Goal: Find specific page/section: Find specific page/section

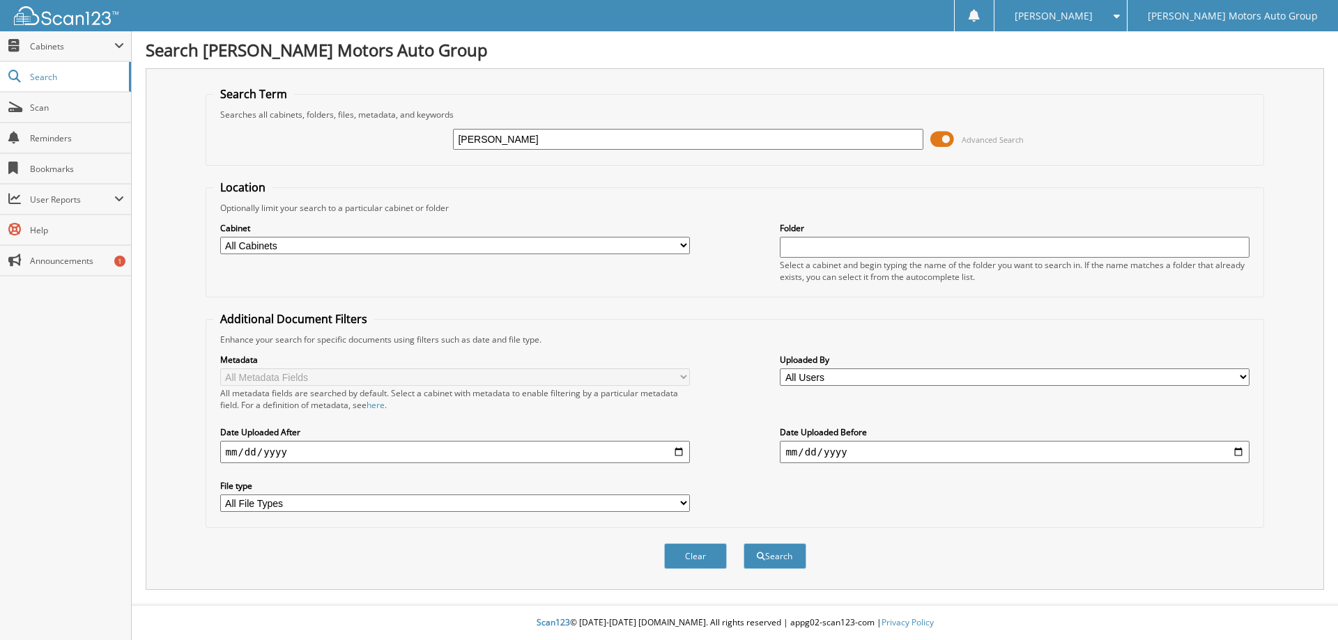
type input "[PERSON_NAME]"
click at [676, 241] on select "All Cabinets CAR DEALS PARTS SERVICE RO Needs Filing" at bounding box center [455, 245] width 470 height 17
select select "43445"
click at [220, 237] on select "All Cabinets CAR DEALS PARTS SERVICE RO Needs Filing" at bounding box center [455, 245] width 470 height 17
click at [681, 502] on select "All File Types PDF WEBP" at bounding box center [455, 503] width 470 height 17
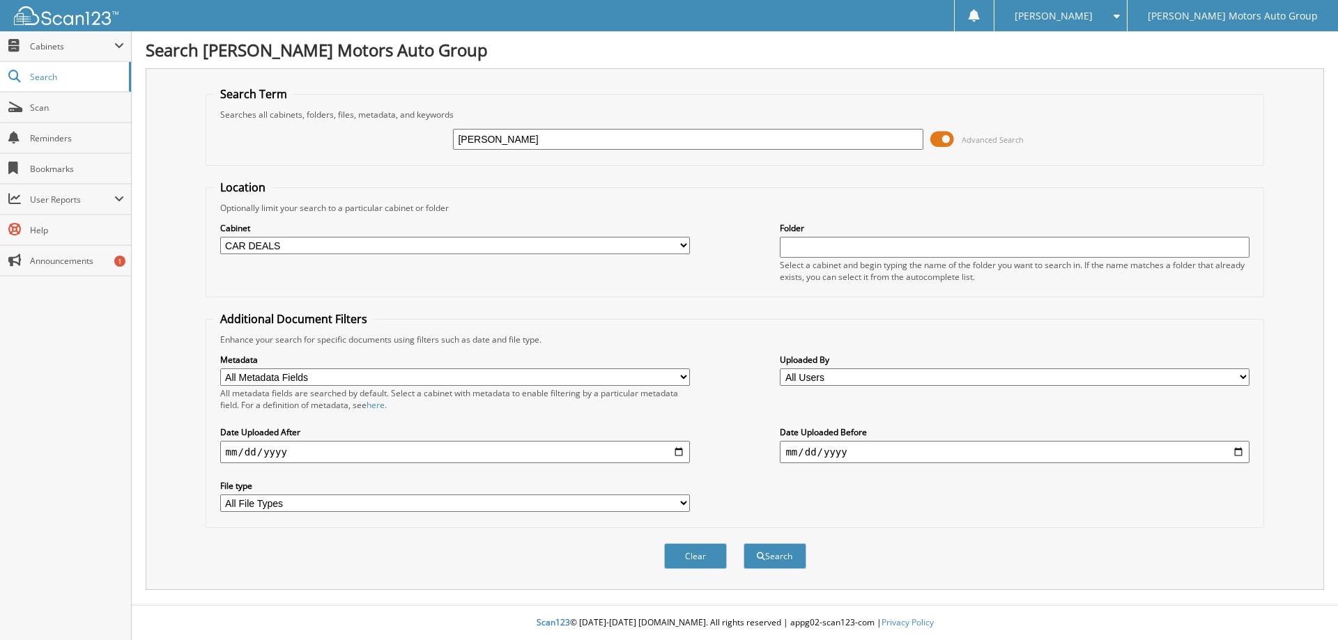
select select "pdf"
click at [220, 495] on select "All File Types PDF WEBP" at bounding box center [455, 503] width 470 height 17
click at [939, 131] on span at bounding box center [942, 139] width 24 height 21
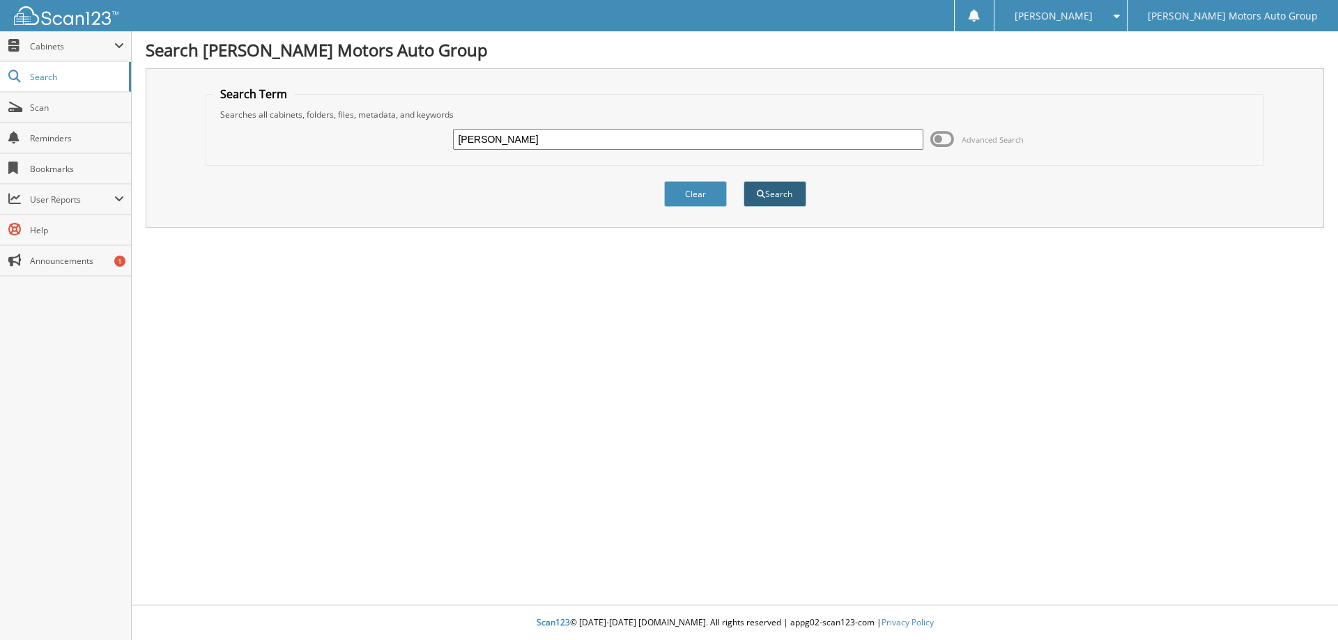
click at [779, 187] on button "Search" at bounding box center [775, 194] width 63 height 26
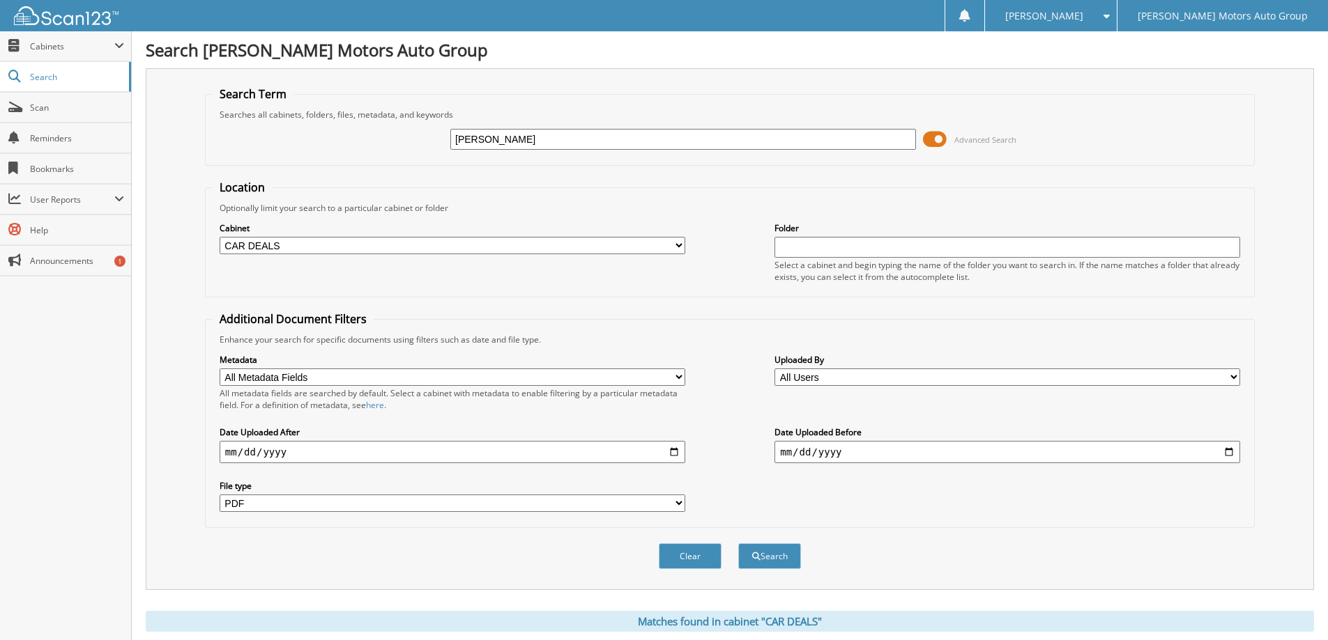
select select "pdf"
click at [778, 556] on button "Search" at bounding box center [769, 557] width 63 height 26
select select "pdf"
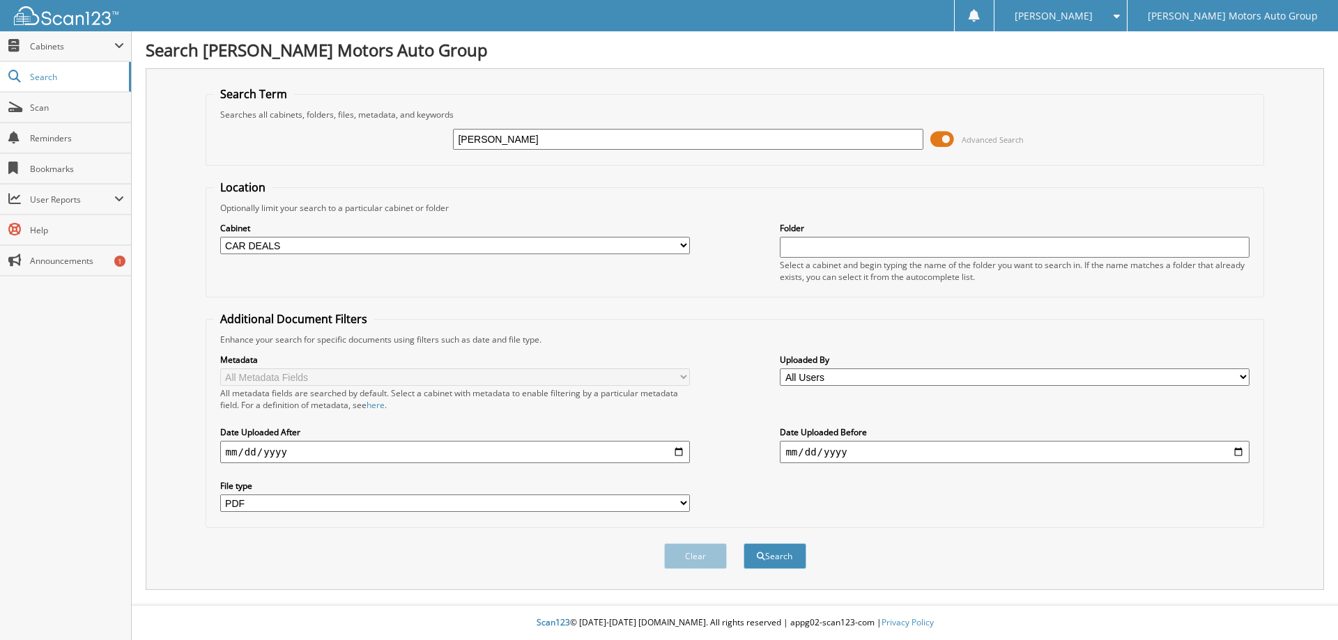
select select "43445"
select select "pdf"
click at [780, 556] on button "Search" at bounding box center [775, 557] width 63 height 26
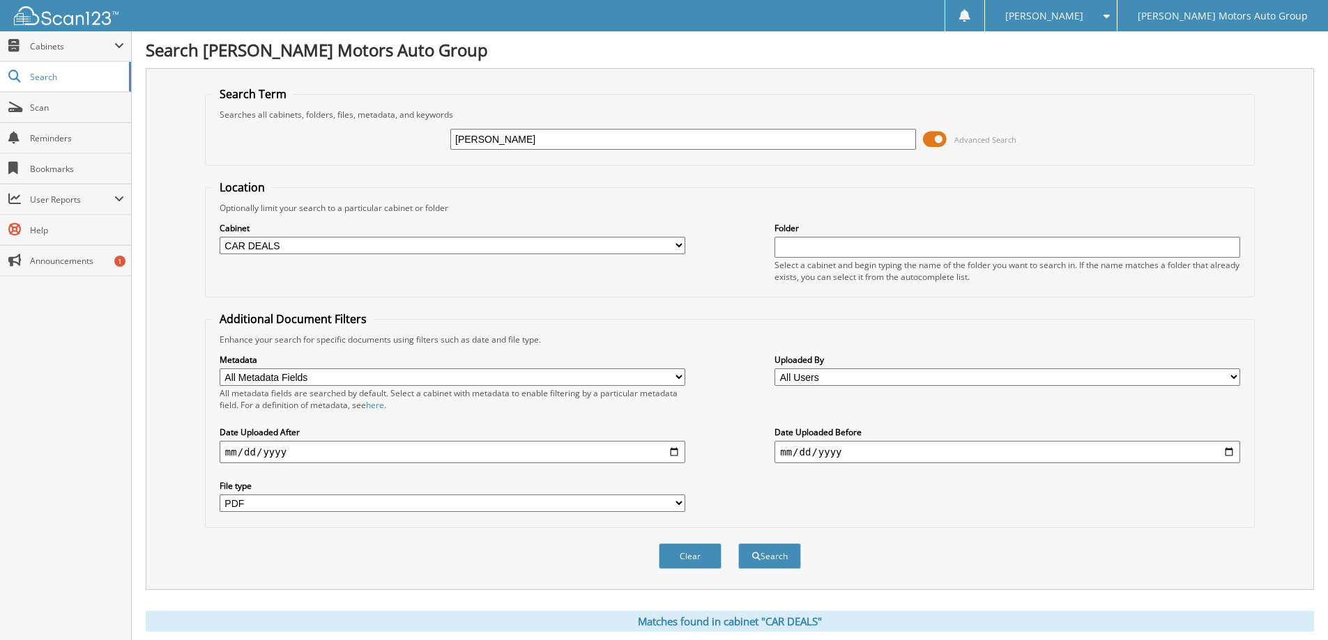
select select "pdf"
click at [930, 137] on span at bounding box center [935, 139] width 24 height 21
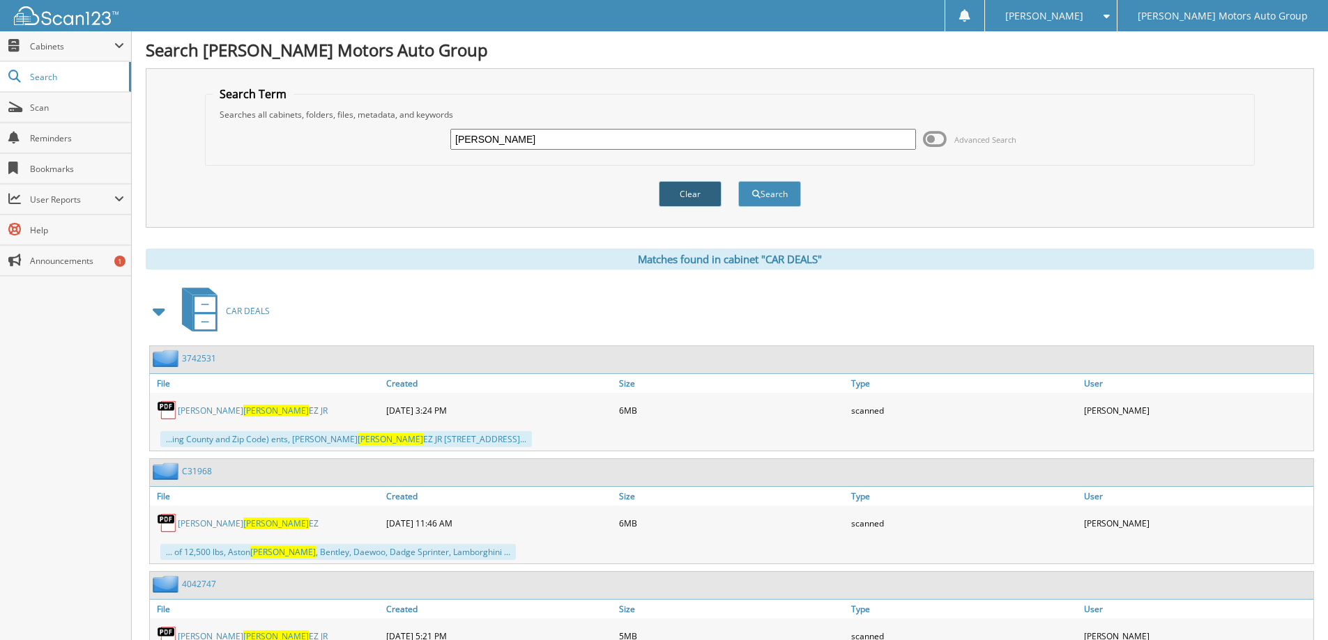
click at [681, 192] on button "Clear" at bounding box center [690, 194] width 63 height 26
